Goal: Transaction & Acquisition: Purchase product/service

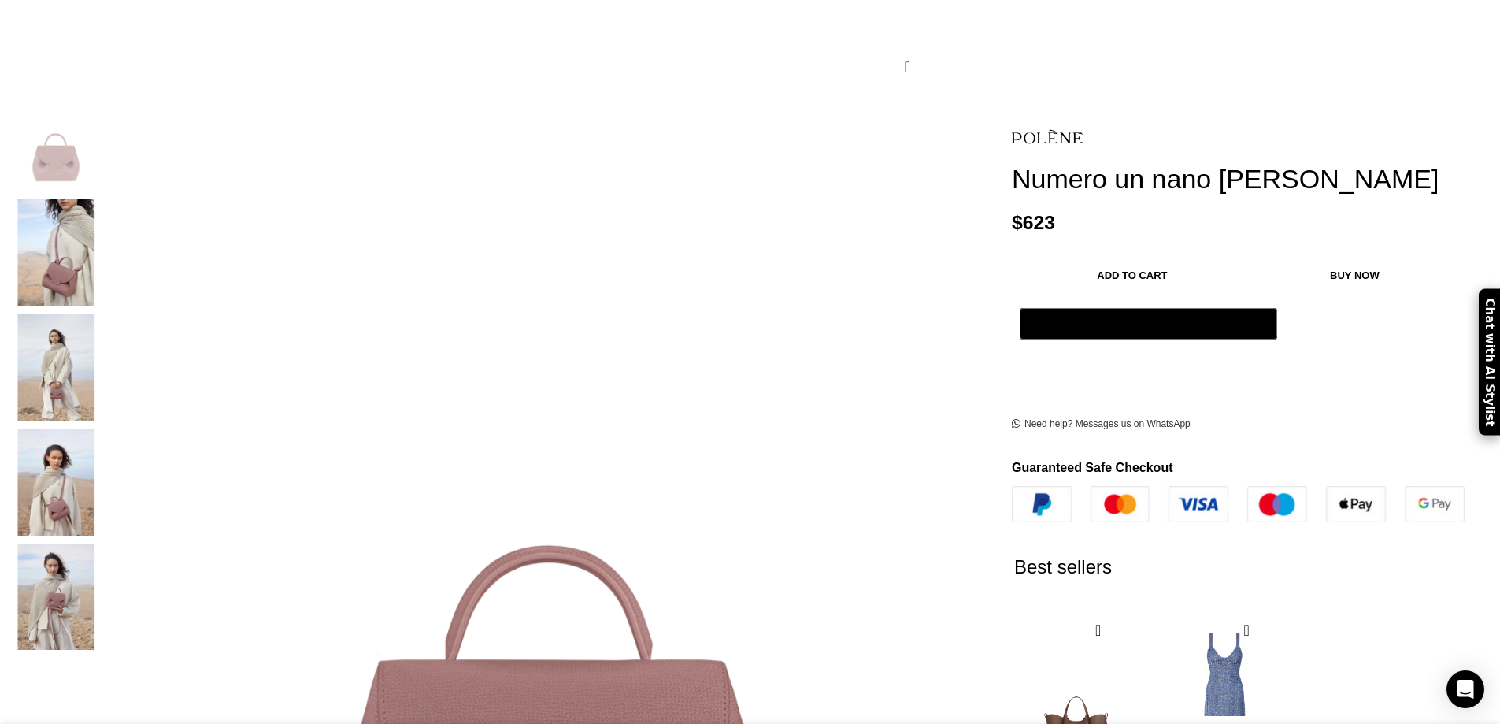
scroll to position [0, 166]
click at [104, 469] on img "4 / 5" at bounding box center [56, 483] width 96 height 107
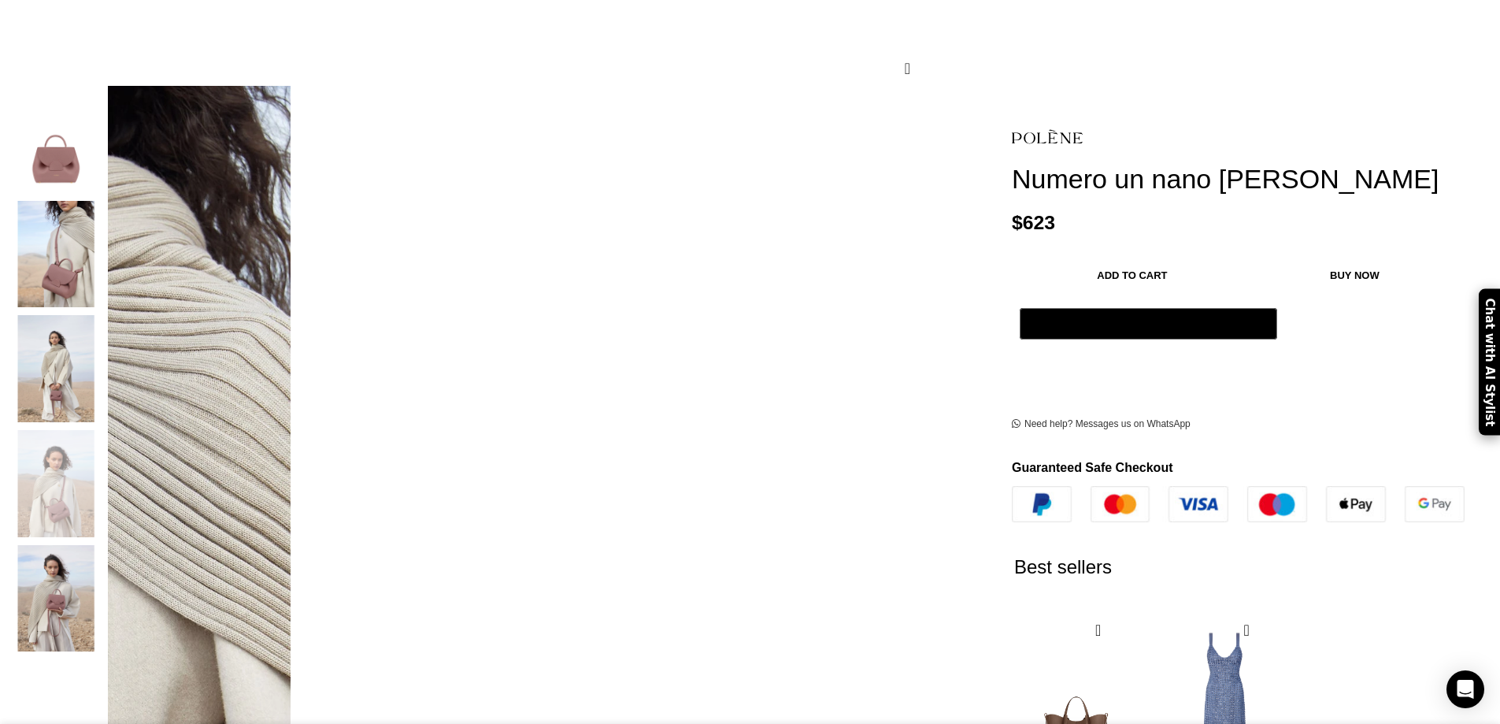
click at [104, 361] on img "3 / 5" at bounding box center [56, 368] width 96 height 107
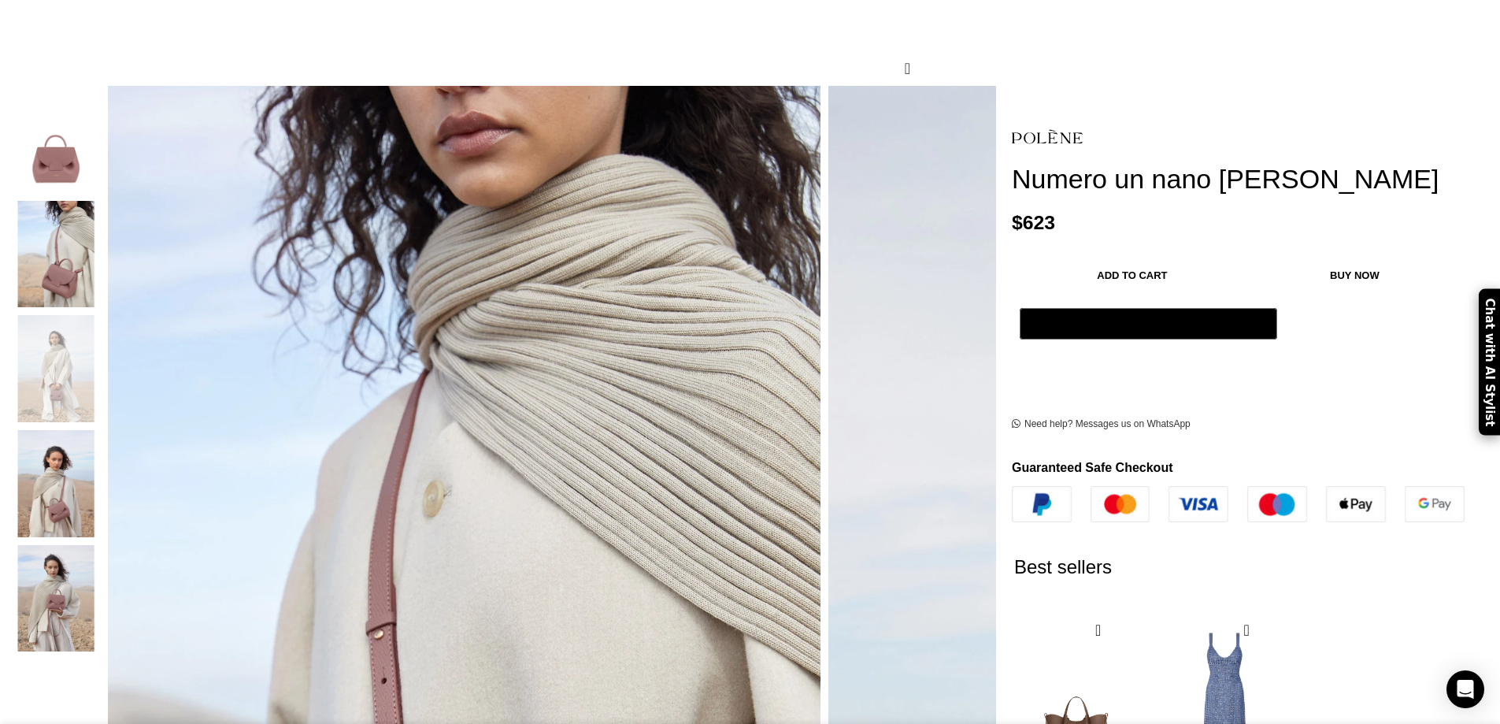
click at [104, 201] on img "2 / 5" at bounding box center [56, 254] width 96 height 107
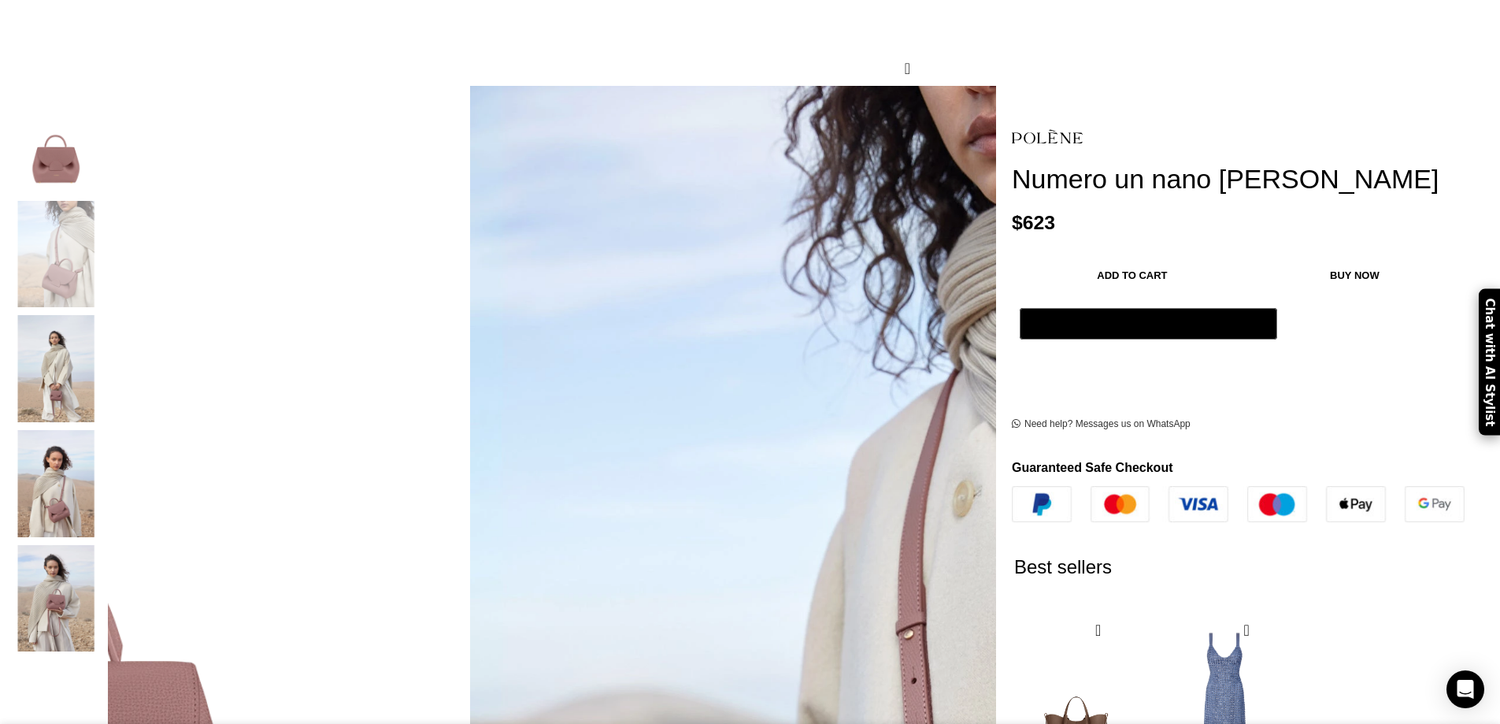
click at [104, 137] on img "1 / 5" at bounding box center [56, 139] width 96 height 107
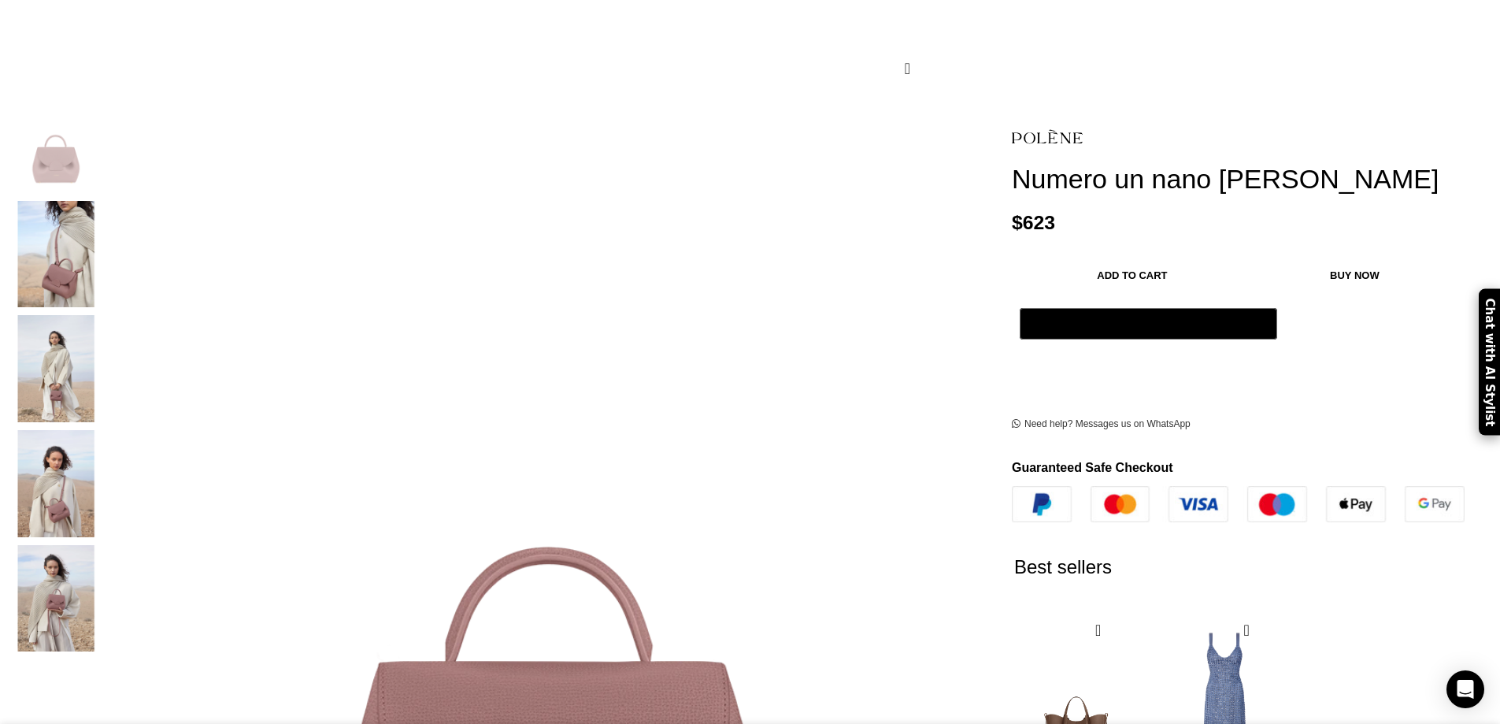
scroll to position [0, 332]
